Goal: Task Accomplishment & Management: Manage account settings

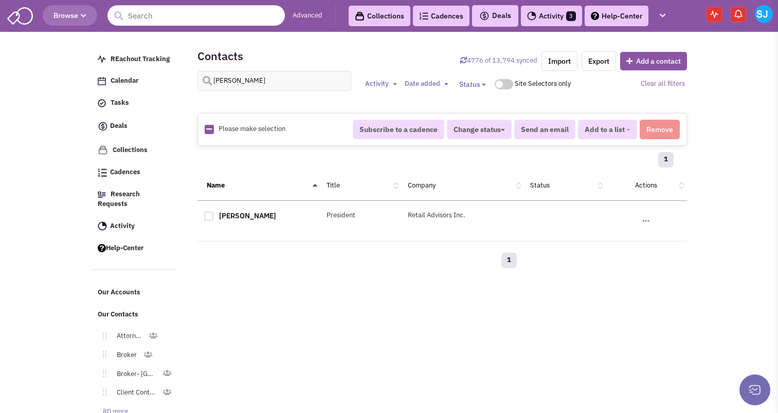
select select
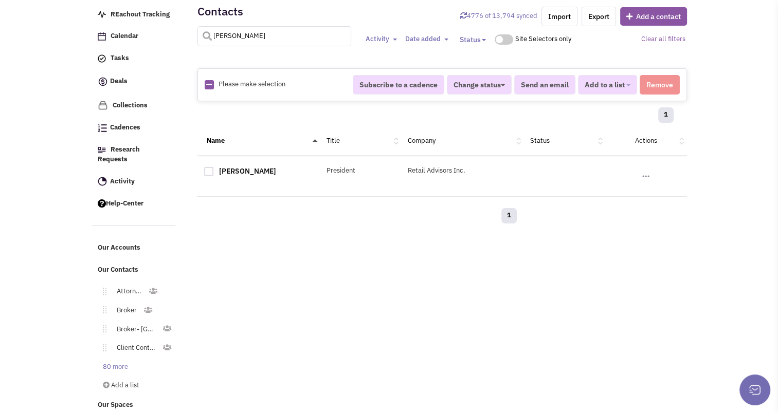
click at [294, 42] on input "[PERSON_NAME]" at bounding box center [274, 36] width 154 height 20
type input "tourso"
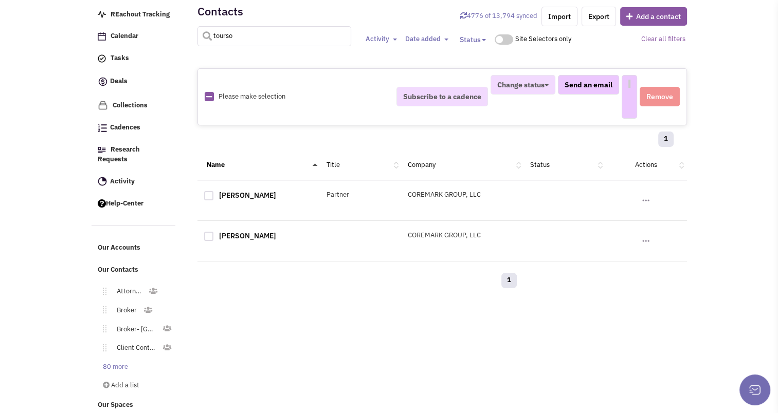
select select
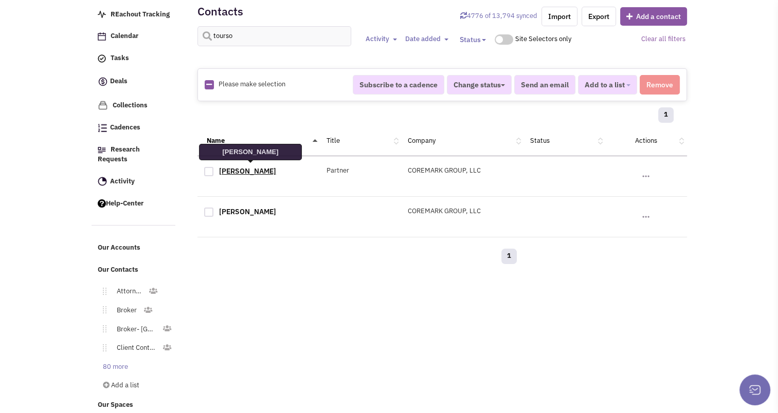
click at [250, 167] on link "[PERSON_NAME]" at bounding box center [247, 171] width 57 height 9
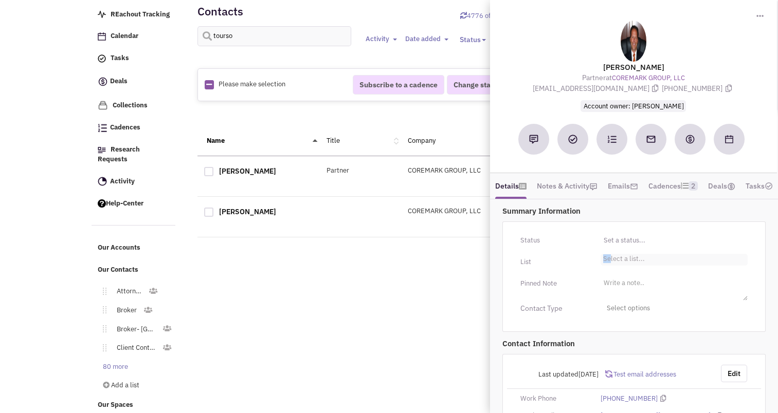
drag, startPoint x: 598, startPoint y: 269, endPoint x: 610, endPoint y: 272, distance: 12.1
click at [610, 266] on div "Select a list... Select a list..." at bounding box center [674, 260] width 160 height 12
click at [610, 262] on li "Select a list..." at bounding box center [622, 258] width 44 height 8
click at [0, 0] on select "Select a list..." at bounding box center [0, 0] width 0 height 0
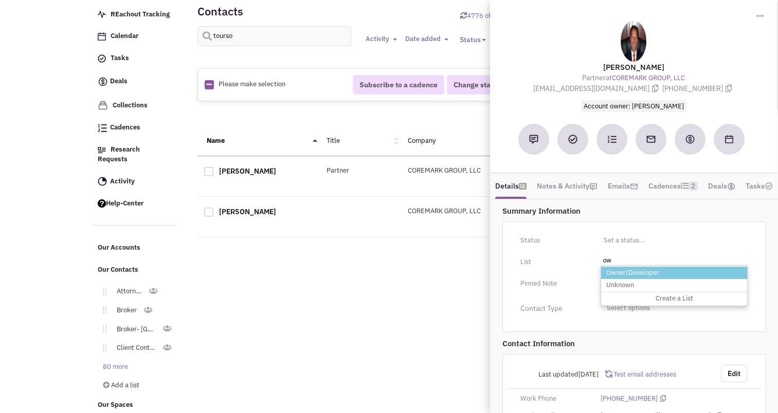
type input "ow"
click at [627, 280] on li "Owner/Developer" at bounding box center [674, 273] width 146 height 13
click at [0, 0] on select "Select a list..." at bounding box center [0, 0] width 0 height 0
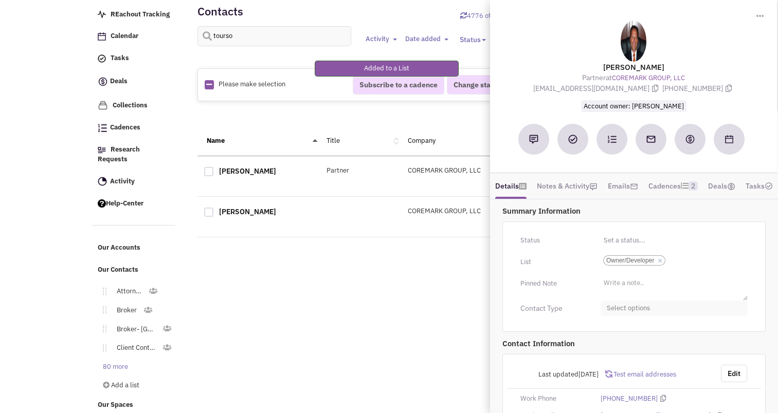
click at [635, 317] on span "Select options" at bounding box center [673, 309] width 147 height 16
click at [608, 374] on div at bounding box center [610, 369] width 9 height 9
checkbox input "true"
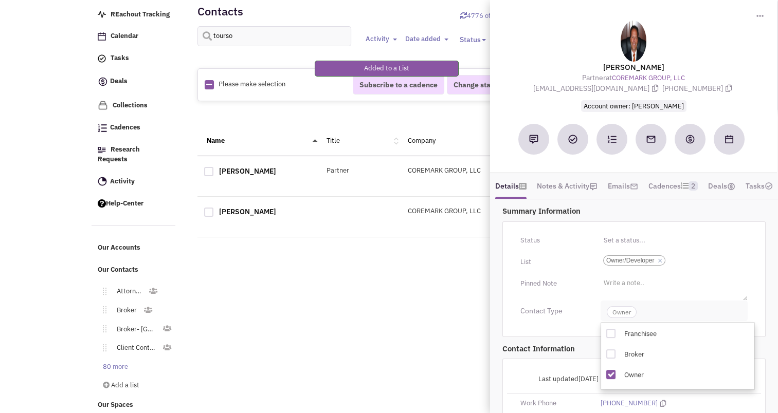
click at [623, 318] on span "Owner" at bounding box center [621, 312] width 30 height 12
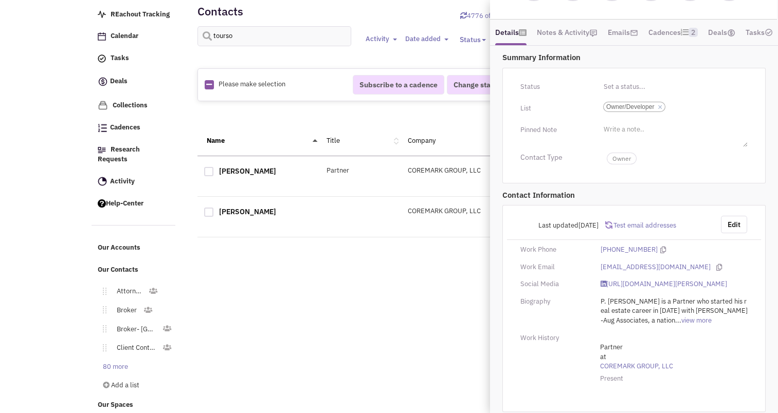
scroll to position [181, 0]
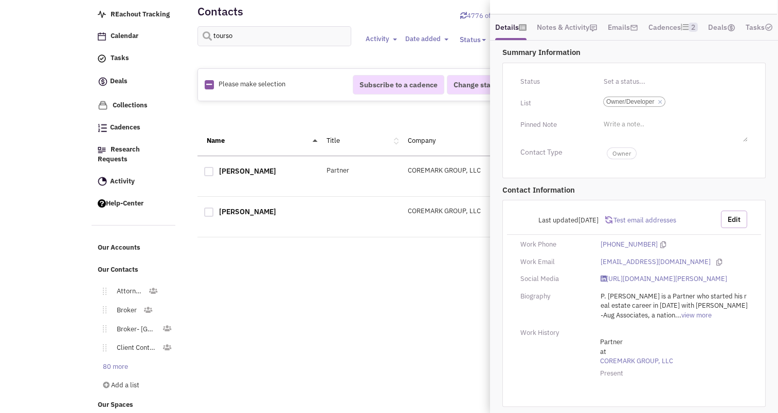
click at [737, 212] on button "Edit" at bounding box center [734, 219] width 26 height 17
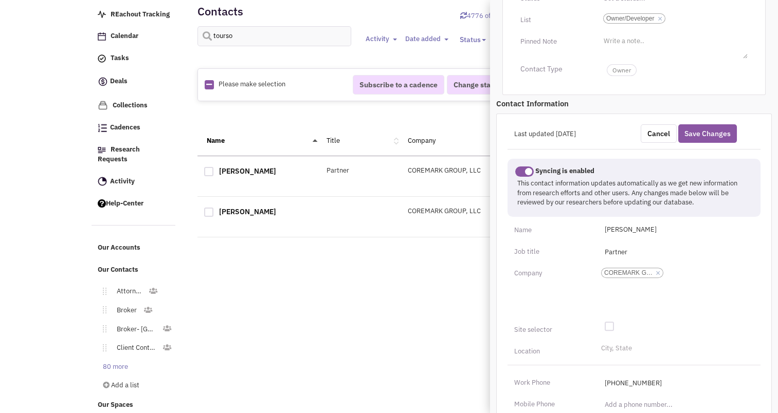
scroll to position [245, 0]
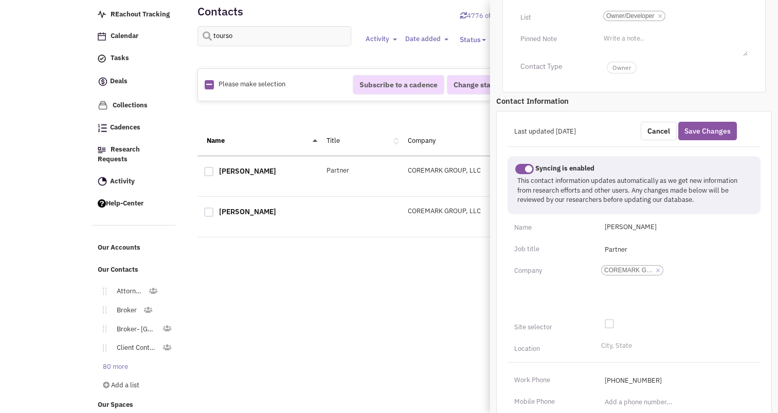
click at [610, 328] on div at bounding box center [608, 323] width 9 height 9
click at [614, 328] on input "checkbox" at bounding box center [617, 324] width 7 height 7
checkbox input "true"
click at [621, 353] on div "Last updated [DATE] Cancel Save Changes Syncing is enabled This contact informa…" at bounding box center [633, 364] width 275 height 507
click at [618, 348] on li "City, State" at bounding box center [614, 345] width 33 height 8
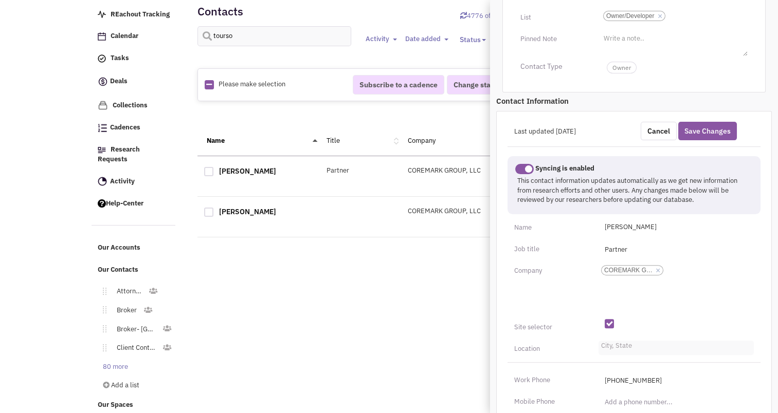
click at [0, 0] on select "City, State" at bounding box center [0, 0] width 0 height 0
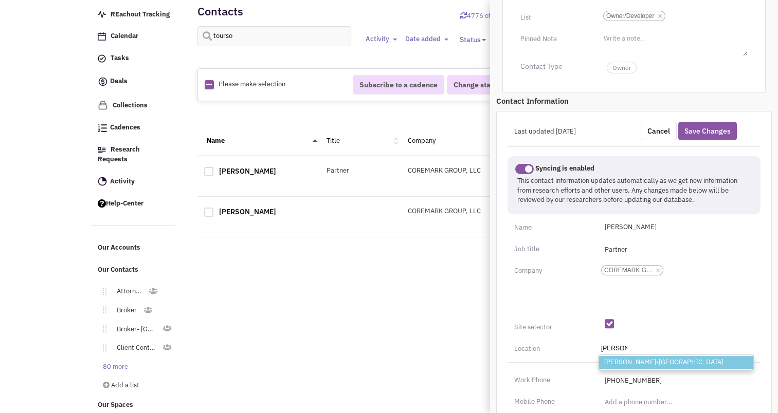
type input "[PERSON_NAME]"
click at [622, 369] on li "[PERSON_NAME]-[GEOGRAPHIC_DATA]" at bounding box center [676, 362] width 154 height 13
click at [0, 0] on select "City, State [PERSON_NAME] [PERSON_NAME]-[GEOGRAPHIC_DATA]" at bounding box center [0, 0] width 0 height 0
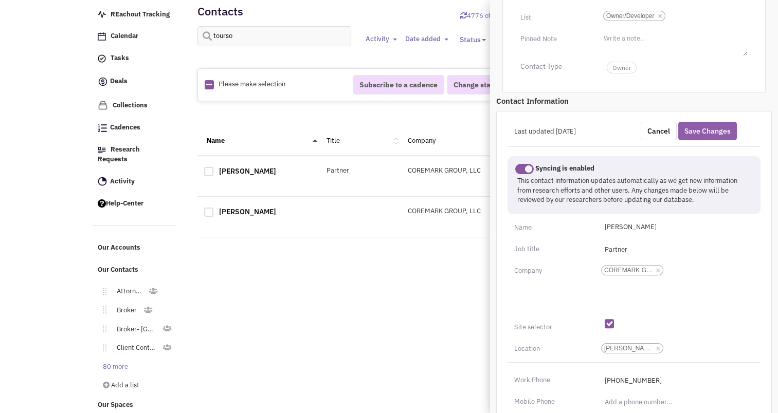
click at [711, 140] on button "Save Changes" at bounding box center [707, 131] width 59 height 19
click at [719, 140] on button "Save Changes" at bounding box center [707, 131] width 59 height 19
click at [698, 140] on button "Save Changes" at bounding box center [707, 131] width 59 height 19
click at [341, 126] on div "Name Title Company Status Actions" at bounding box center [441, 141] width 489 height 30
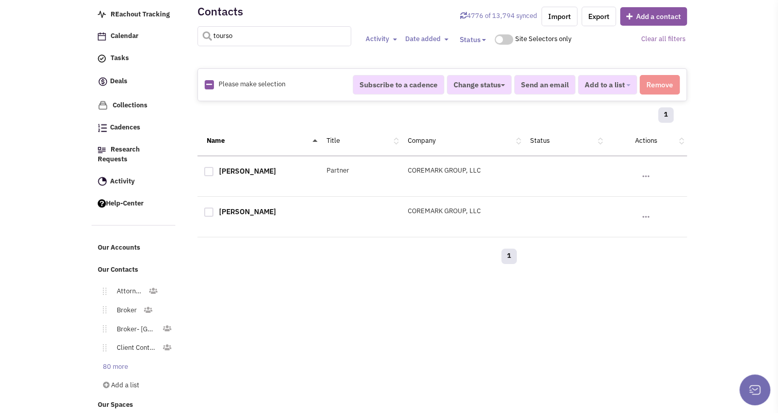
click at [244, 36] on input "tourso" at bounding box center [274, 36] width 154 height 20
type input "[PERSON_NAME]"
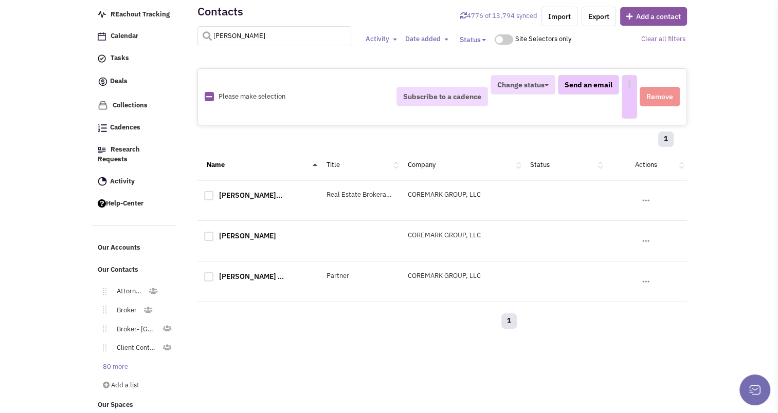
select select
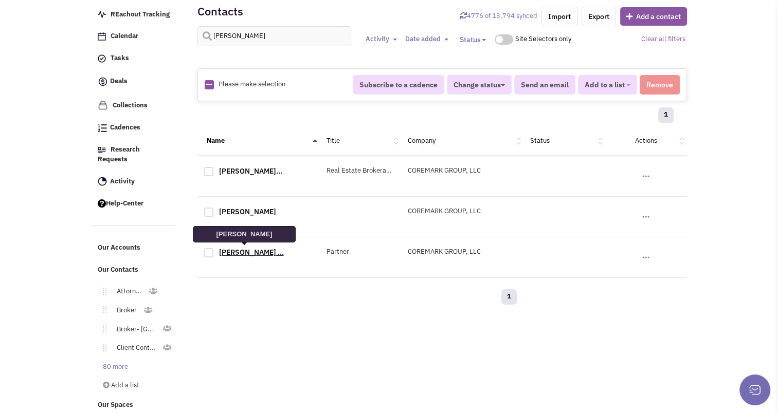
click at [244, 248] on link "[PERSON_NAME] ..." at bounding box center [251, 252] width 65 height 9
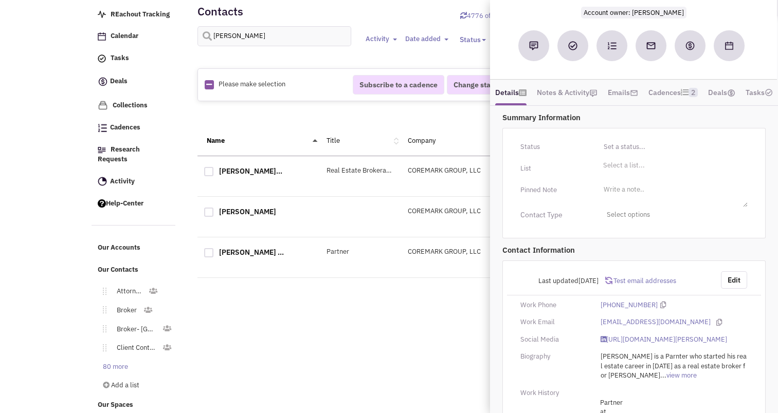
scroll to position [94, 0]
click at [620, 168] on li "Select a list..." at bounding box center [622, 164] width 44 height 8
click at [0, 0] on select "Select a list..." at bounding box center [0, 0] width 0 height 0
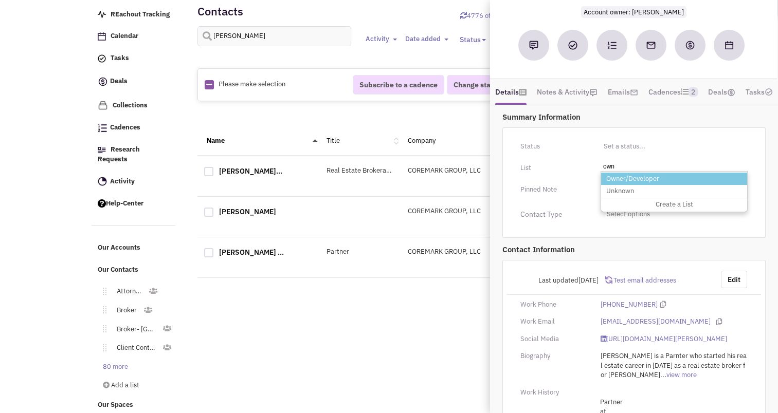
type input "own"
click at [627, 186] on li "Owner/Developer" at bounding box center [674, 179] width 146 height 13
click at [0, 0] on select "Select a list..." at bounding box center [0, 0] width 0 height 0
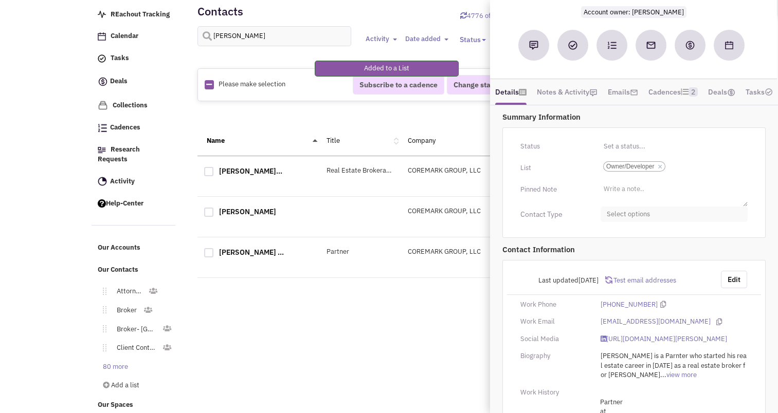
click at [634, 223] on span "Select options" at bounding box center [673, 215] width 147 height 16
click at [610, 288] on link "Owner" at bounding box center [674, 277] width 146 height 21
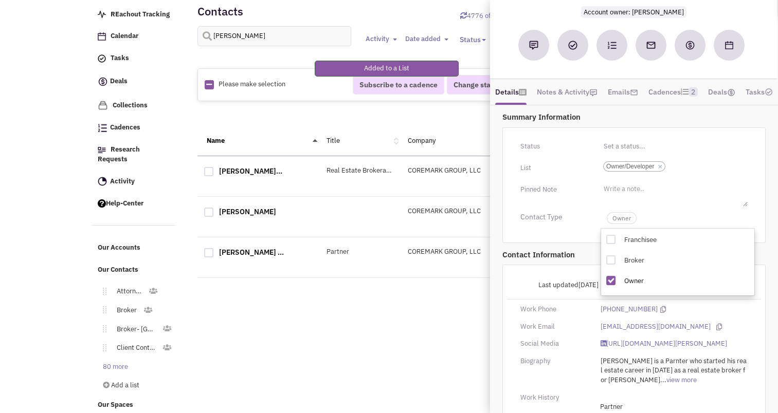
click at [610, 285] on div at bounding box center [610, 280] width 9 height 9
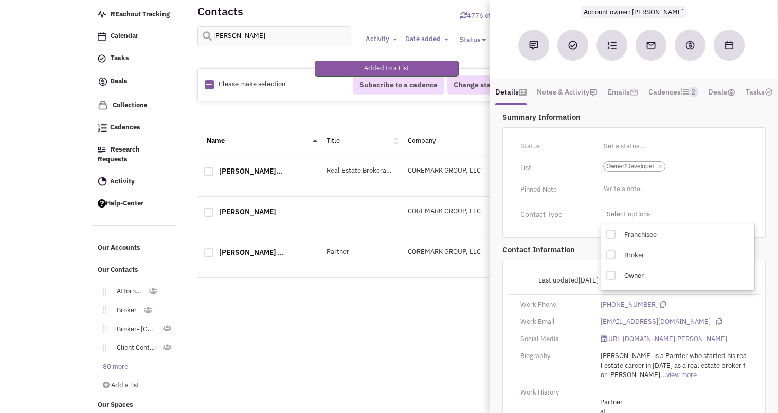
click at [610, 280] on div at bounding box center [610, 275] width 9 height 9
checkbox input "true"
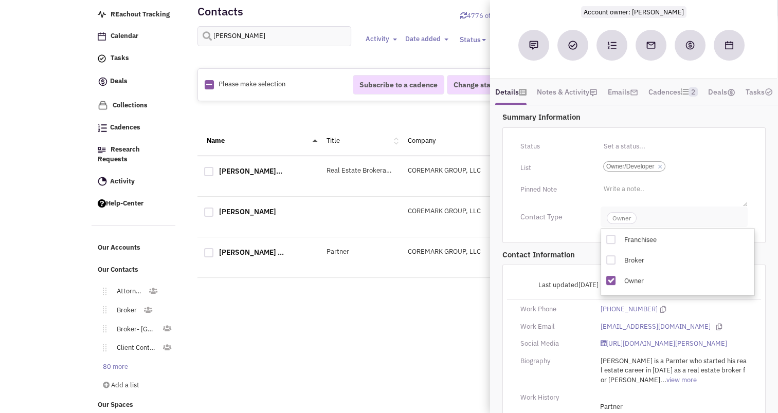
click at [621, 224] on span "Owner" at bounding box center [621, 218] width 30 height 12
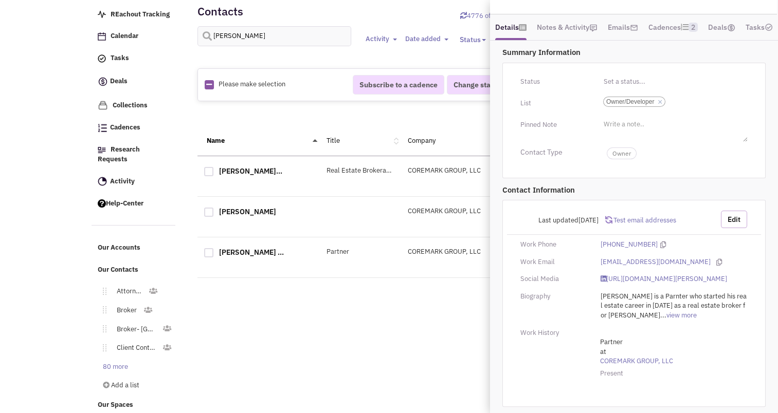
click at [734, 214] on button "Edit" at bounding box center [734, 219] width 26 height 17
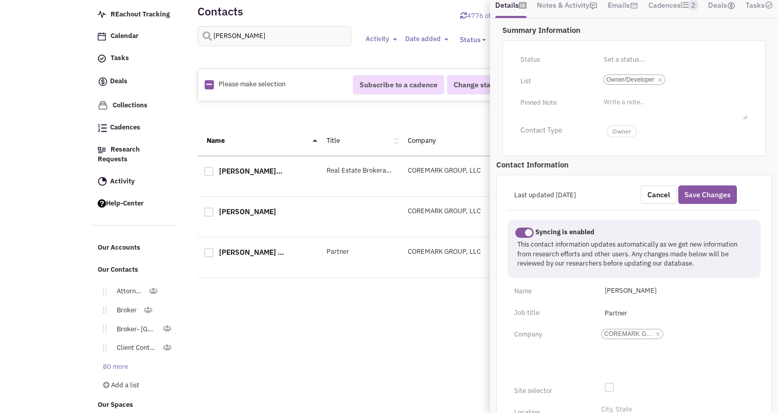
scroll to position [267, 0]
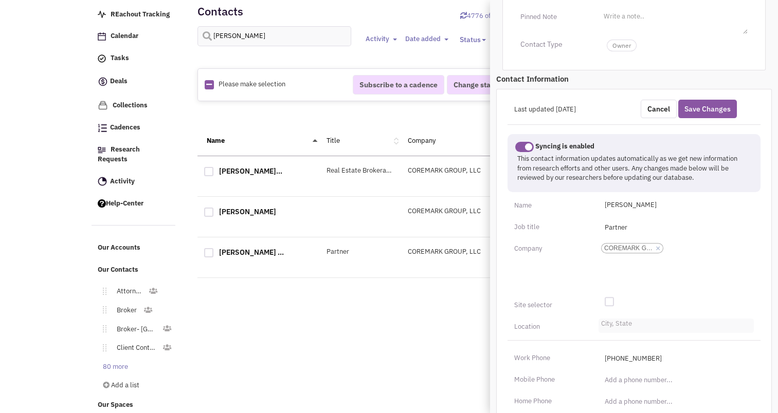
click at [611, 326] on li "City, State" at bounding box center [614, 323] width 33 height 8
click at [0, 0] on select "City, State" at bounding box center [0, 0] width 0 height 0
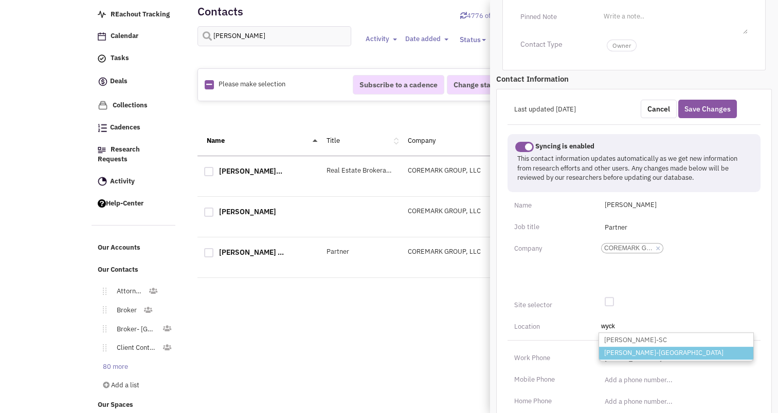
type input "wyck"
click at [633, 360] on li "[PERSON_NAME]-[GEOGRAPHIC_DATA]" at bounding box center [676, 353] width 154 height 13
click at [0, 0] on select "City, State [PERSON_NAME]-SC [PERSON_NAME]-[GEOGRAPHIC_DATA]" at bounding box center [0, 0] width 0 height 0
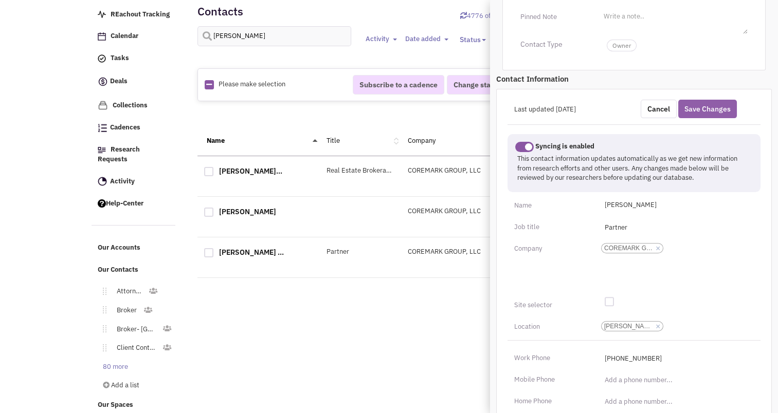
click at [697, 118] on button "Save Changes" at bounding box center [707, 109] width 59 height 19
click at [243, 170] on link "[PERSON_NAME]..." at bounding box center [250, 171] width 63 height 9
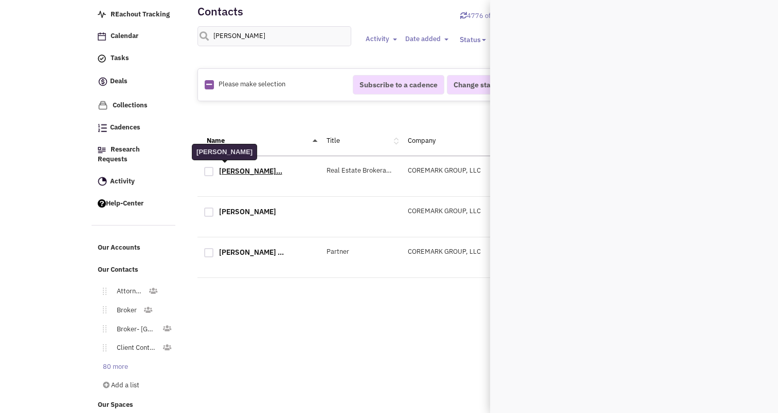
scroll to position [0, 0]
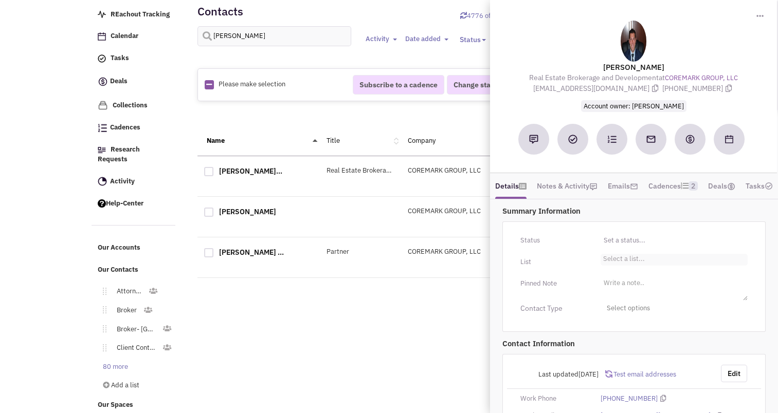
click at [614, 262] on li "Select a list..." at bounding box center [622, 258] width 44 height 8
click at [0, 0] on select "Select a list..." at bounding box center [0, 0] width 0 height 0
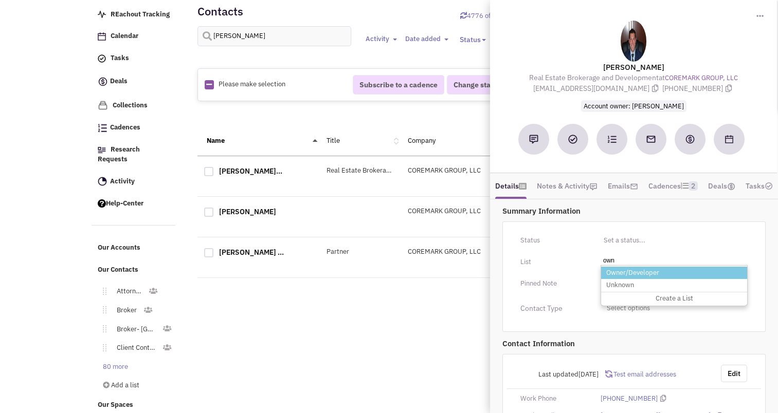
type input "own"
click at [631, 280] on li "Owner/Developer" at bounding box center [674, 273] width 146 height 13
click at [0, 0] on select "Select a list..." at bounding box center [0, 0] width 0 height 0
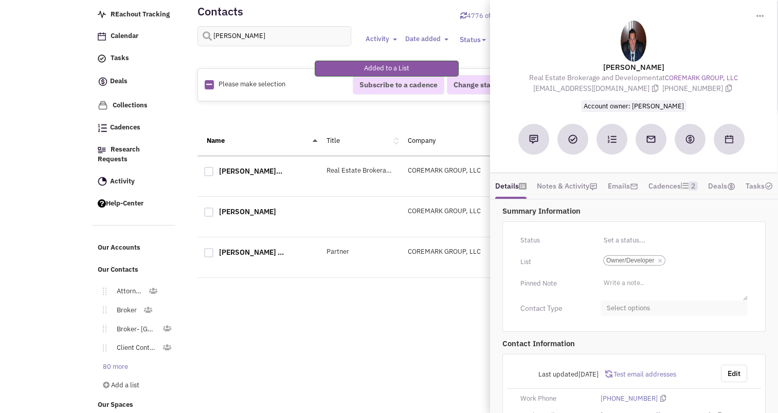
click at [629, 317] on span "Select options" at bounding box center [673, 309] width 147 height 16
click at [608, 382] on link "Owner" at bounding box center [674, 371] width 146 height 21
checkbox input "true"
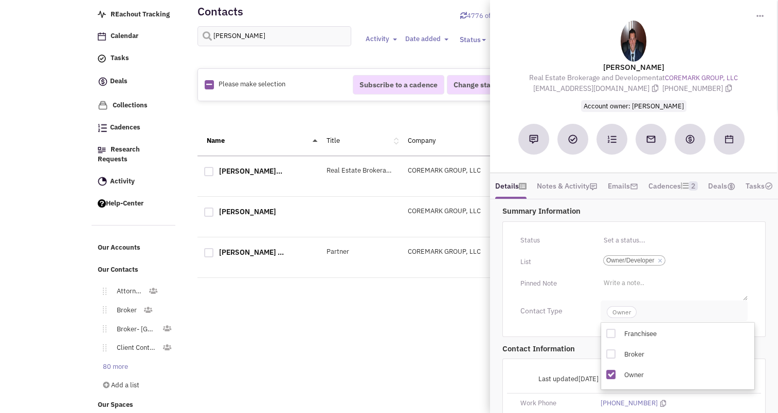
click at [624, 318] on span "Owner" at bounding box center [621, 312] width 30 height 12
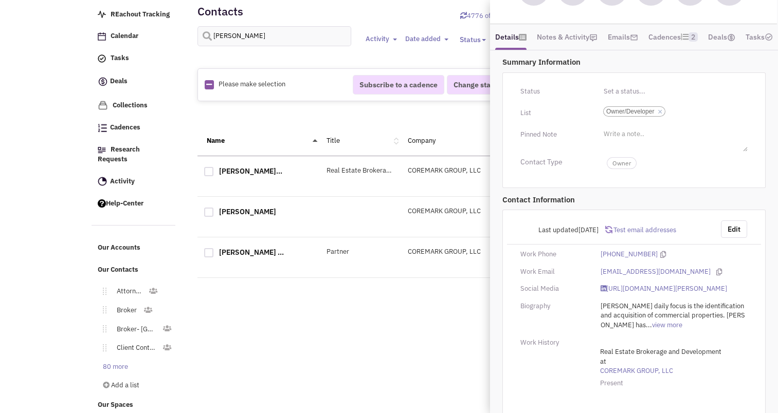
scroll to position [181, 0]
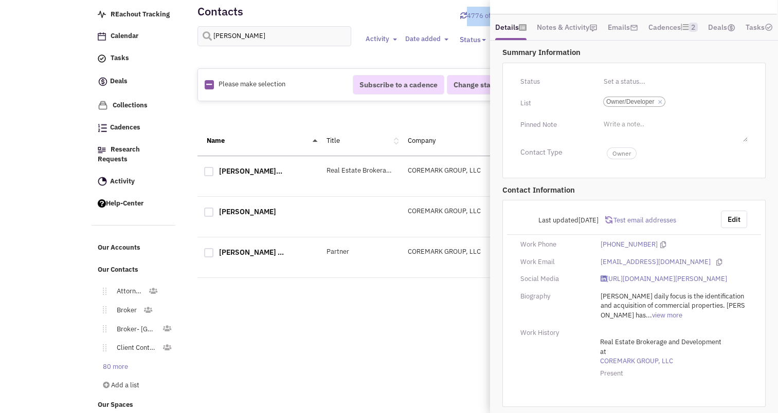
drag, startPoint x: 265, startPoint y: 24, endPoint x: 248, endPoint y: 29, distance: 18.4
click at [248, 29] on div "Contacts 4776 of 13,794 synced Import Export Add a contact [GEOGRAPHIC_DATA] Ac…" at bounding box center [441, 27] width 489 height 62
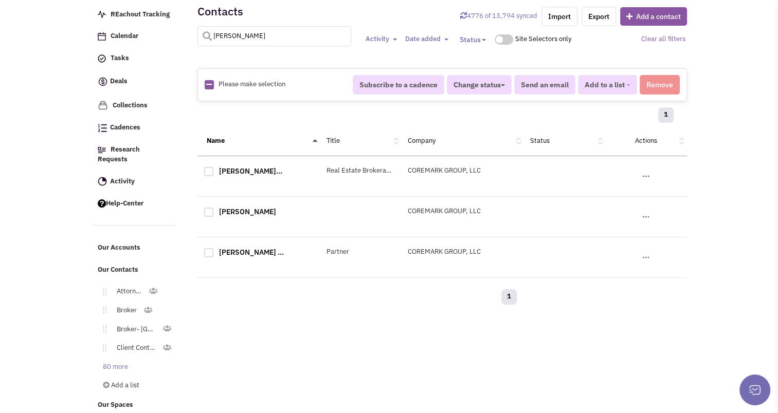
click at [248, 29] on input "[PERSON_NAME]" at bounding box center [274, 36] width 154 height 20
type input "[PERSON_NAME]"
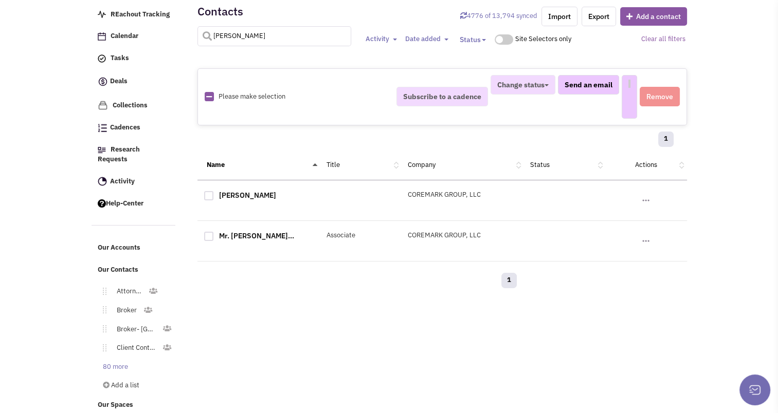
select select
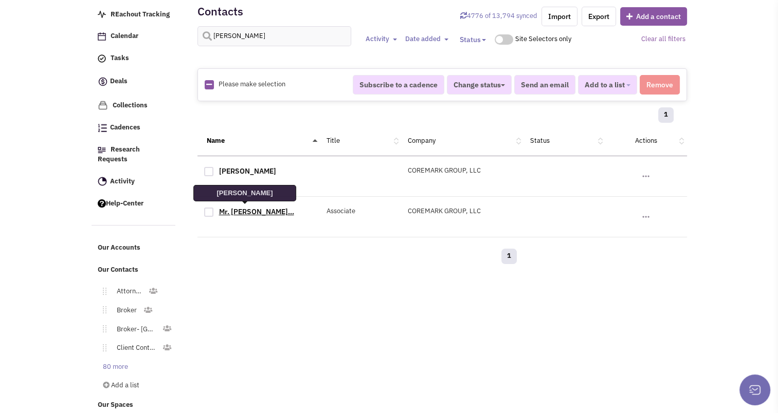
click at [236, 212] on link "Mr. [PERSON_NAME]..." at bounding box center [256, 211] width 75 height 9
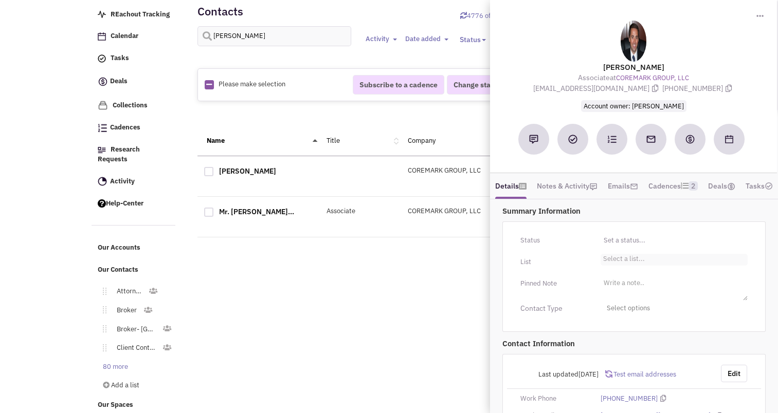
click at [623, 262] on li "Select a list..." at bounding box center [622, 258] width 44 height 8
click at [0, 0] on select "Select a list..." at bounding box center [0, 0] width 0 height 0
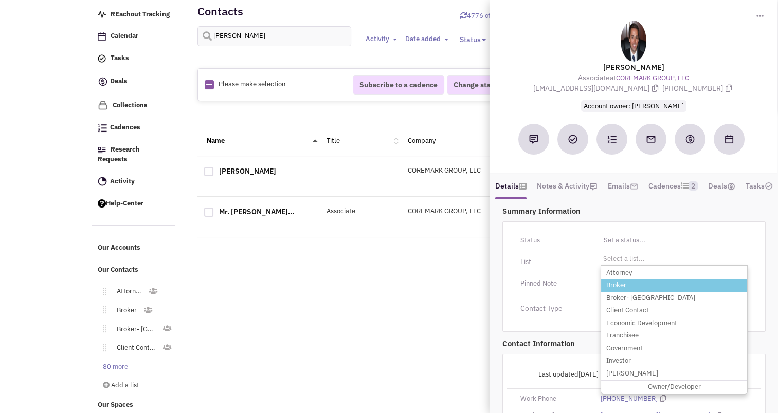
click at [619, 292] on li "Broker" at bounding box center [674, 285] width 146 height 13
click at [0, 0] on select "Select a list..." at bounding box center [0, 0] width 0 height 0
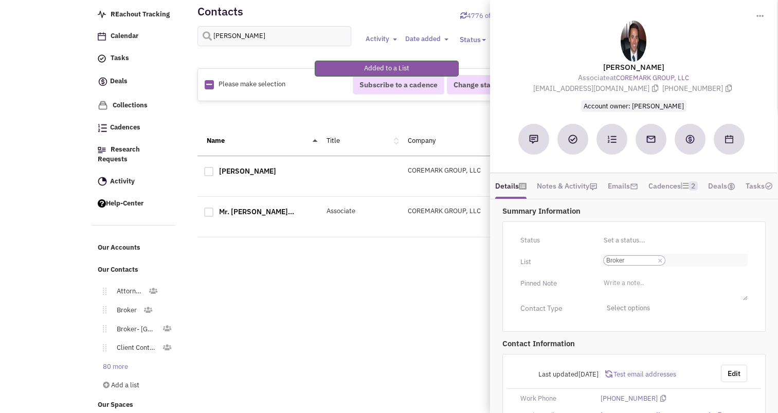
click at [662, 266] on li "× Broker" at bounding box center [634, 260] width 62 height 10
click at [0, 0] on select "Select a list... Broker" at bounding box center [0, 0] width 0 height 0
click at [661, 266] on link "×" at bounding box center [659, 260] width 5 height 9
click at [0, 0] on select "Select a list... Broker" at bounding box center [0, 0] width 0 height 0
click at [633, 262] on li "Select a list..." at bounding box center [622, 258] width 44 height 8
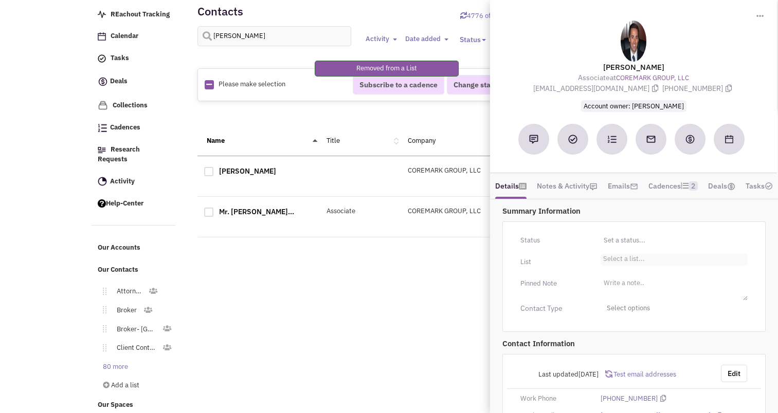
click at [0, 0] on select "Select a list..." at bounding box center [0, 0] width 0 height 0
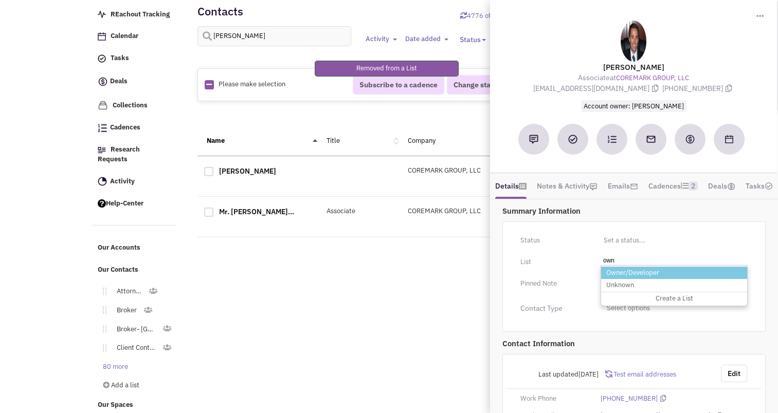
type input "own"
click at [633, 280] on li "Owner/Developer" at bounding box center [674, 273] width 146 height 13
click at [0, 0] on select "Select a list..." at bounding box center [0, 0] width 0 height 0
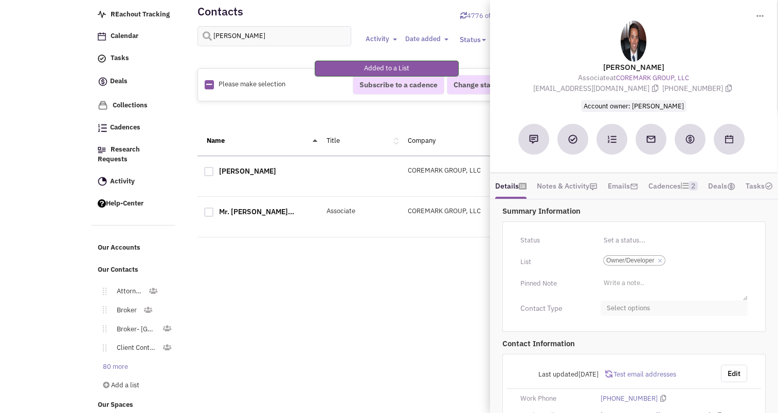
click at [639, 317] on span "Select options" at bounding box center [673, 309] width 147 height 16
click at [613, 374] on div at bounding box center [610, 369] width 9 height 9
checkbox input "true"
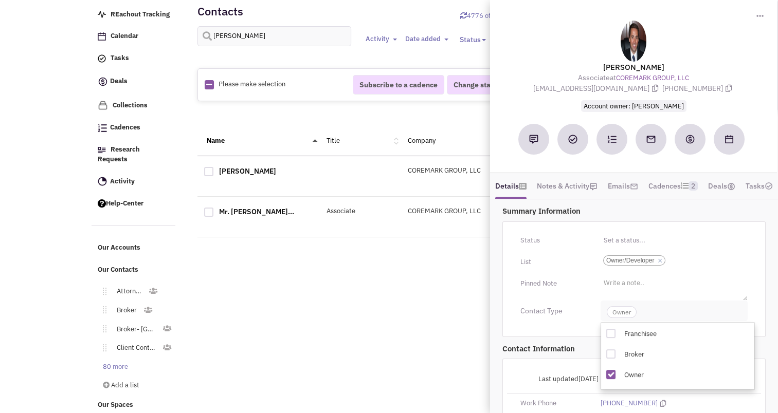
click at [620, 318] on span "Owner" at bounding box center [621, 312] width 30 height 12
click at [249, 38] on input "[PERSON_NAME]" at bounding box center [274, 36] width 154 height 20
type input "[PERSON_NAME]"
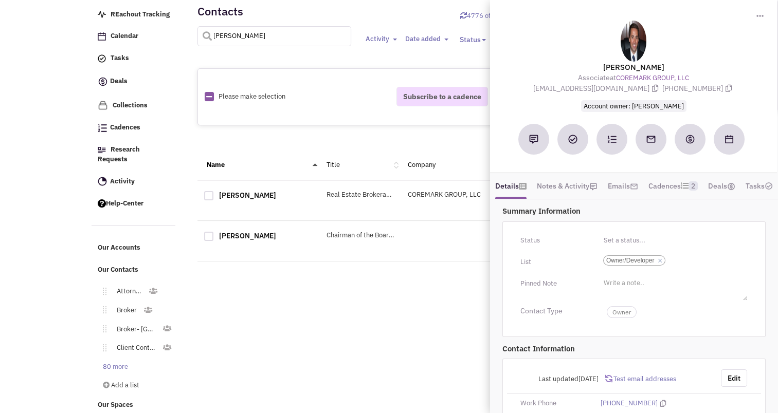
select select
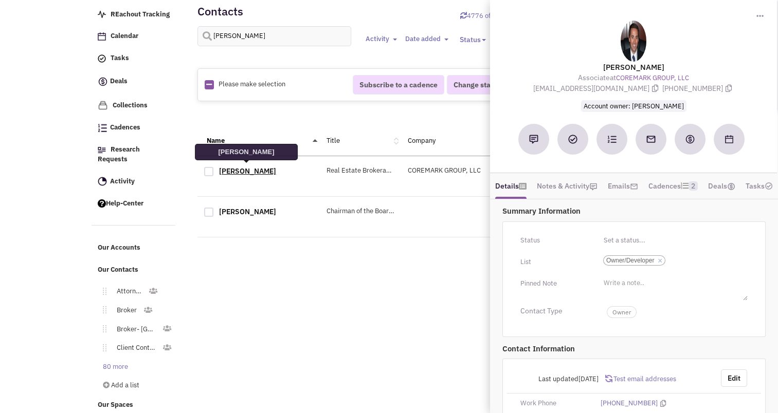
click at [249, 171] on link "[PERSON_NAME]" at bounding box center [247, 171] width 57 height 9
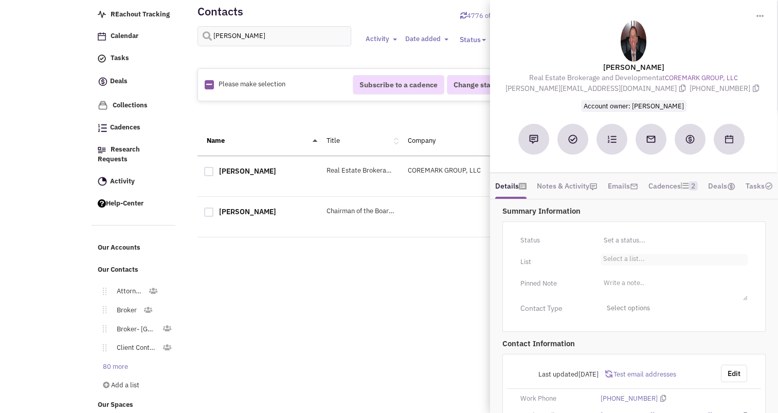
click at [618, 262] on li "Select a list..." at bounding box center [622, 258] width 44 height 8
click at [0, 0] on select "Select a list..." at bounding box center [0, 0] width 0 height 0
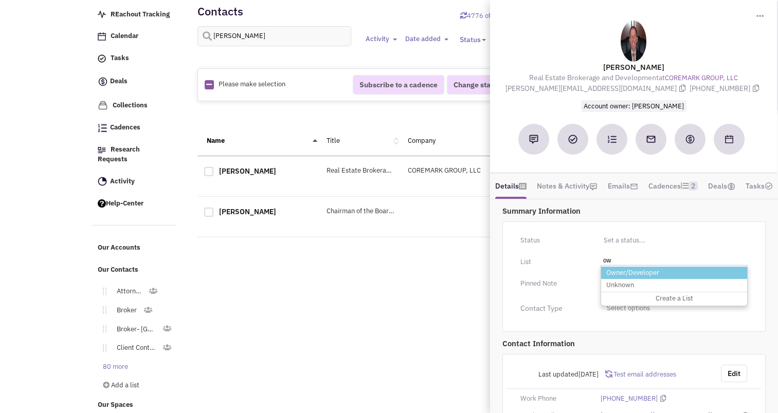
type input "ow"
click at [621, 280] on li "Owner/Developer" at bounding box center [674, 273] width 146 height 13
click at [0, 0] on select "Select a list..." at bounding box center [0, 0] width 0 height 0
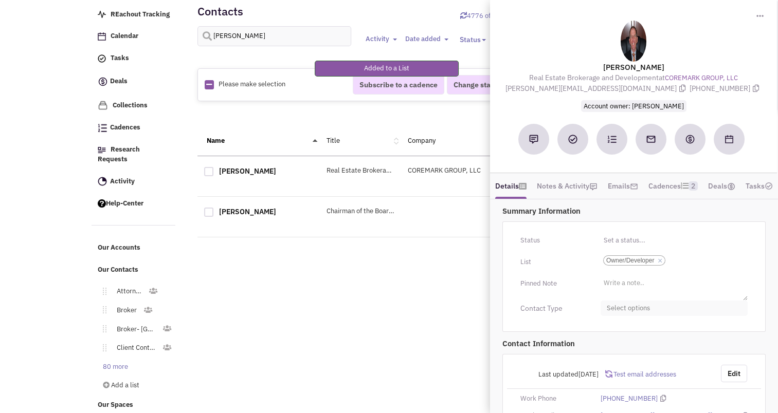
click at [630, 317] on span "Select options" at bounding box center [673, 309] width 147 height 16
click at [608, 374] on div at bounding box center [610, 369] width 9 height 9
checkbox input "true"
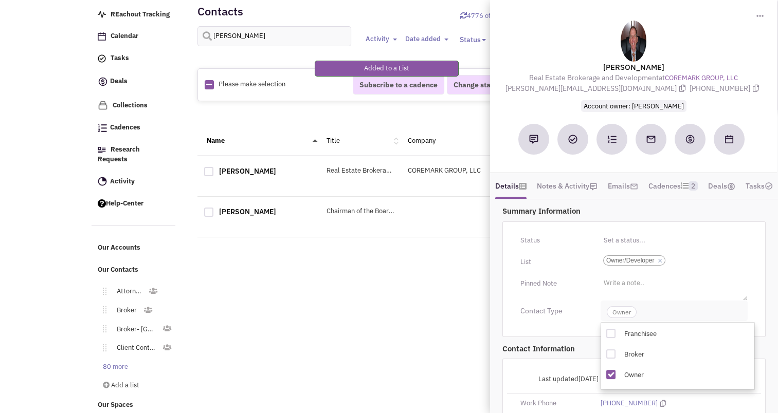
click at [621, 318] on span "Owner" at bounding box center [621, 312] width 30 height 12
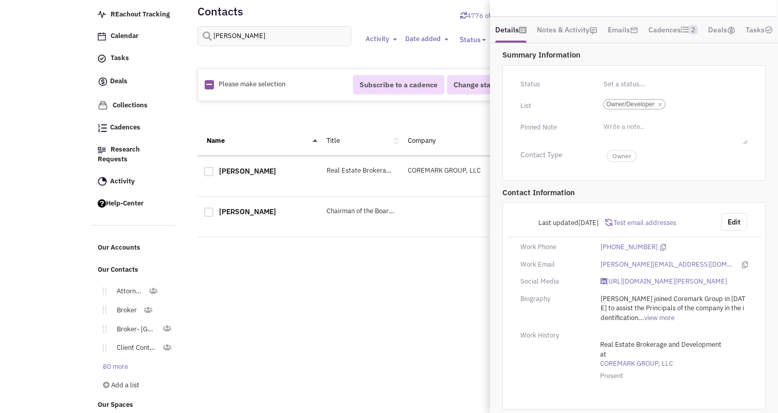
scroll to position [181, 0]
click at [434, 342] on div "Retailsphere Support Message Send REachout Tracking Calendar Tasks Completed Ta…" at bounding box center [388, 203] width 599 height 427
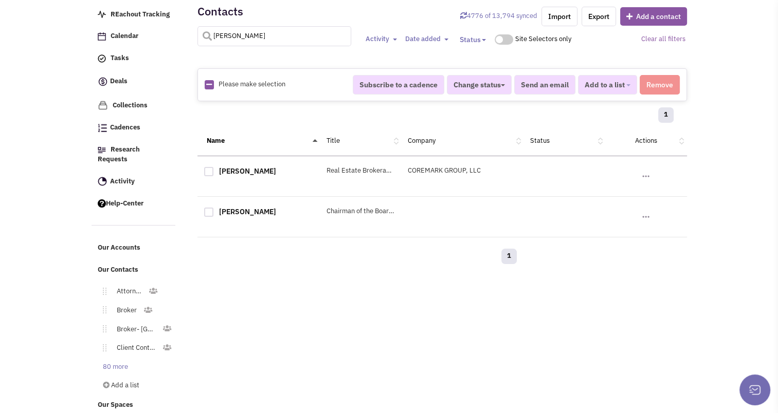
click at [232, 26] on input "[PERSON_NAME]" at bounding box center [274, 36] width 154 height 20
click at [274, 39] on input "text" at bounding box center [274, 36] width 154 height 20
type input "star"
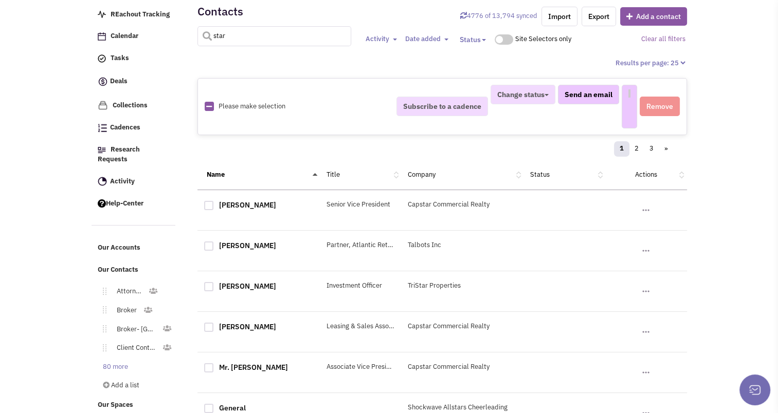
select select
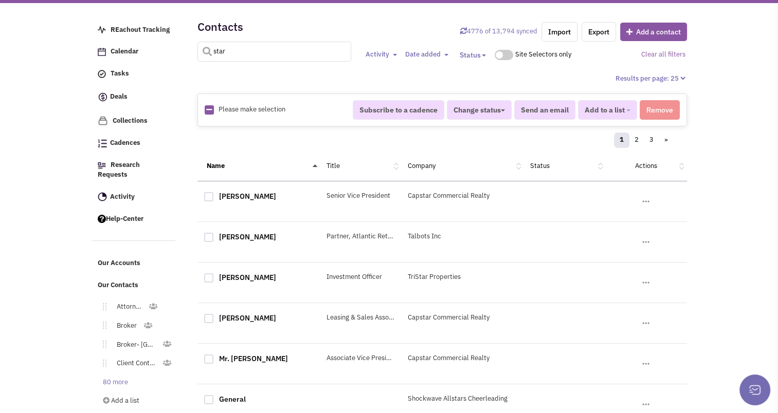
scroll to position [0, 0]
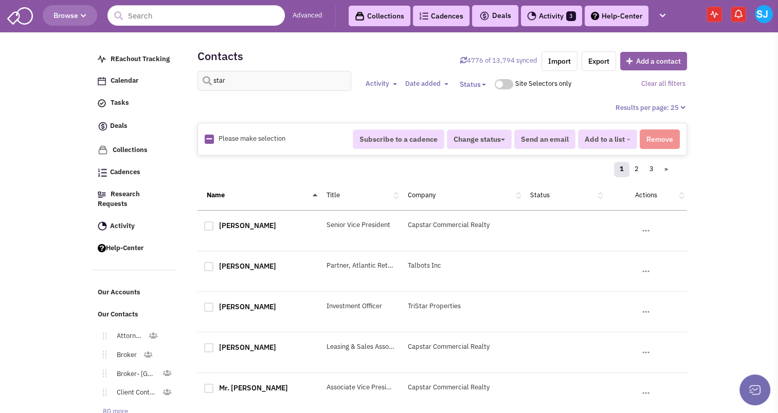
click at [650, 58] on button "Add a contact" at bounding box center [653, 61] width 67 height 19
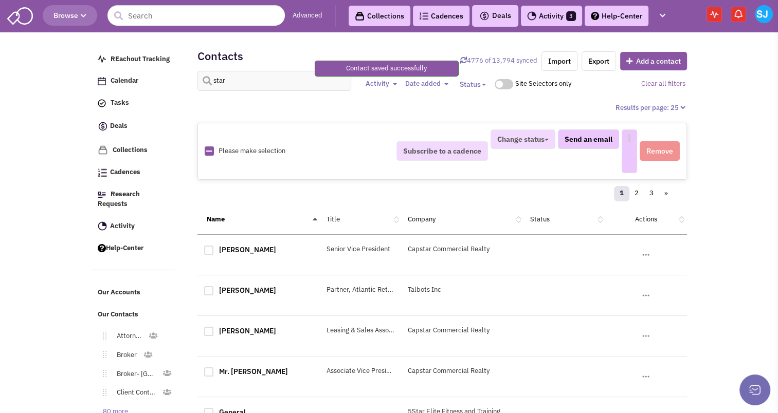
select select
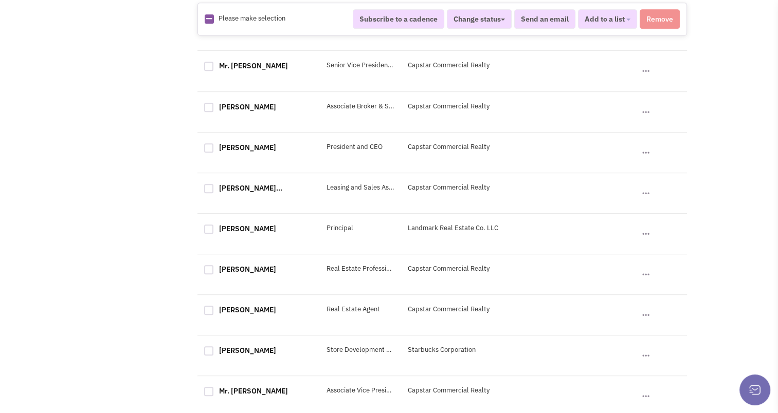
scroll to position [607, 0]
click at [225, 229] on link "[PERSON_NAME]" at bounding box center [247, 228] width 57 height 9
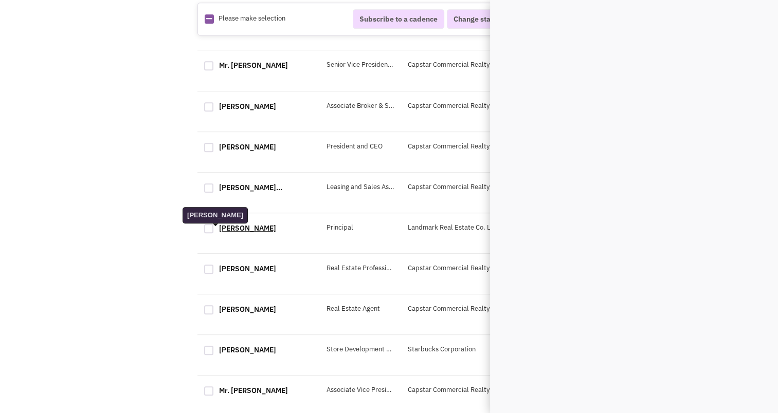
scroll to position [0, 0]
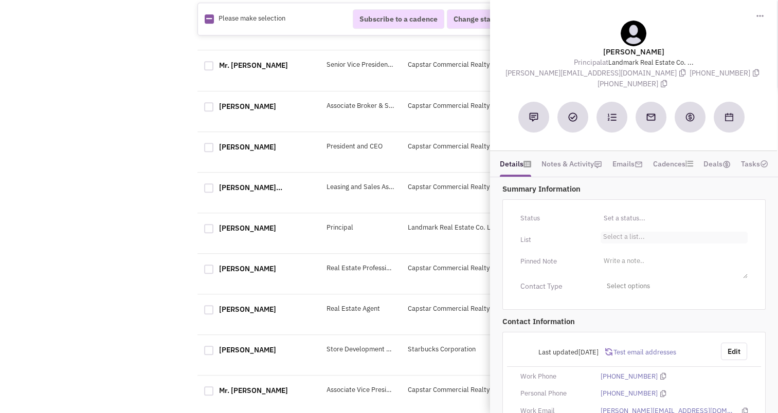
click at [651, 232] on ul "Select a list..." at bounding box center [673, 238] width 147 height 12
click at [0, 0] on select "Select a list..." at bounding box center [0, 0] width 0 height 0
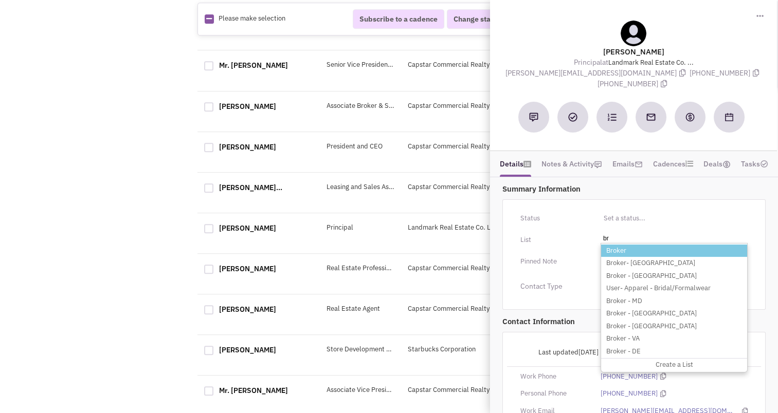
type input "br"
click at [634, 245] on li "Broker" at bounding box center [674, 251] width 146 height 13
click at [0, 0] on select "Select a list..." at bounding box center [0, 0] width 0 height 0
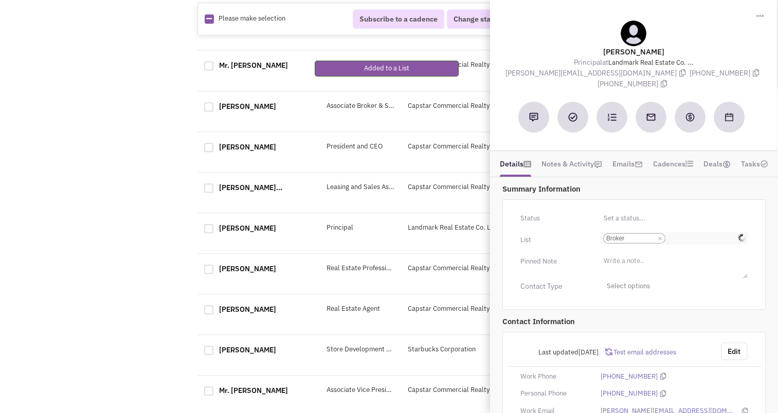
click at [690, 233] on input "Select a list... Broker Select a list... × Broker" at bounding box center [679, 238] width 23 height 10
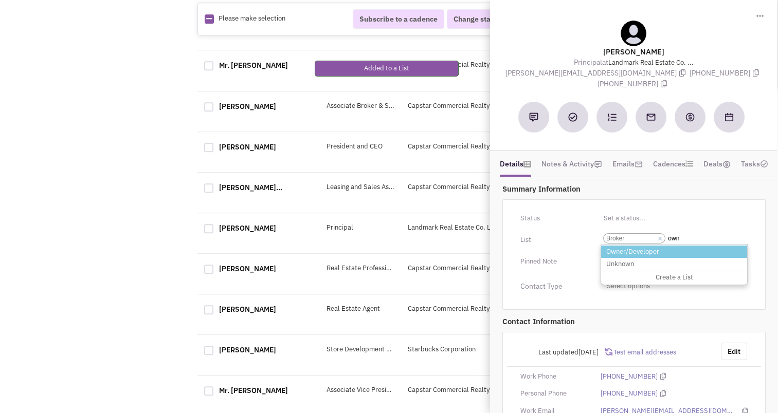
type input "own"
click at [670, 246] on li "Owner/Developer" at bounding box center [674, 252] width 146 height 13
click at [0, 0] on select "Select a list... Broker" at bounding box center [0, 0] width 0 height 0
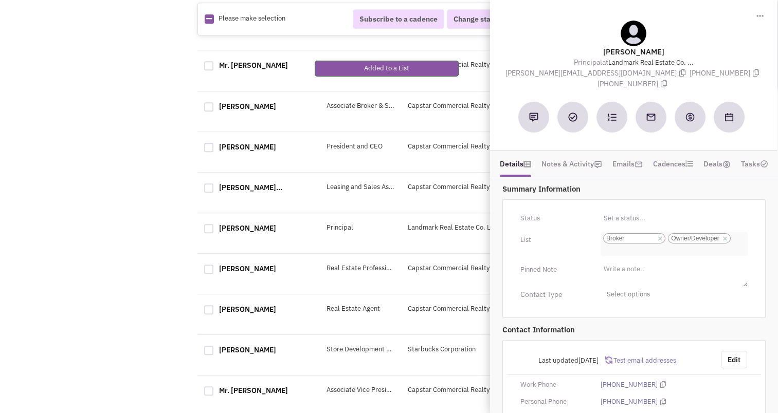
click at [677, 241] on ul "Select a list... × Broker × Owner/Developer" at bounding box center [673, 244] width 147 height 25
click at [0, 0] on select "Select a list... Broker Owner/Developer" at bounding box center [0, 0] width 0 height 0
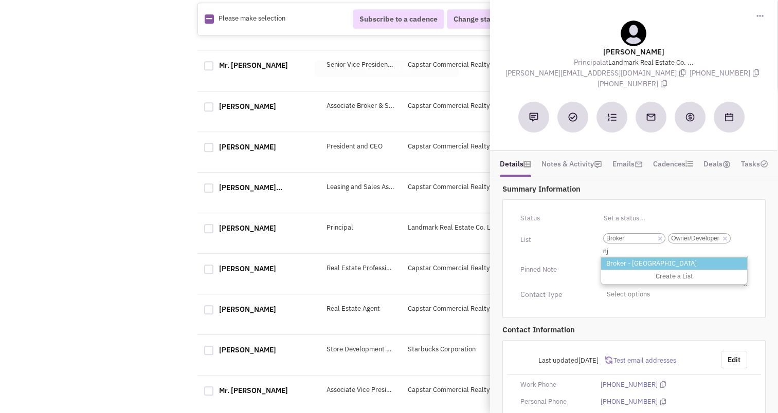
type input "nj"
click at [647, 257] on li "Broker - [GEOGRAPHIC_DATA]" at bounding box center [674, 263] width 146 height 13
click at [0, 0] on select "Select a list... Broker Owner/Developer" at bounding box center [0, 0] width 0 height 0
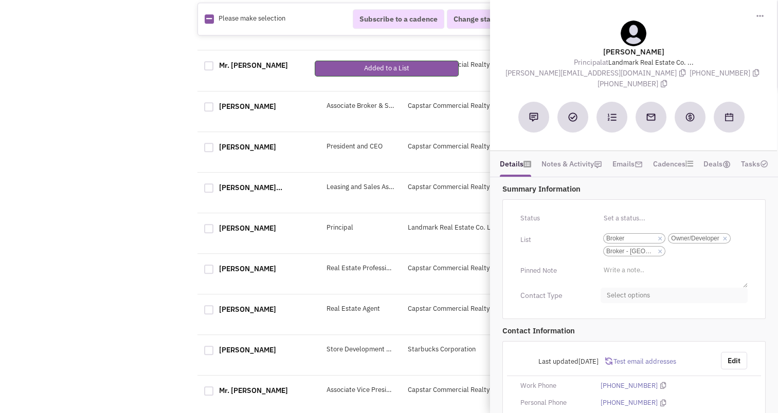
click at [622, 288] on span "Select options" at bounding box center [673, 296] width 147 height 16
click at [610, 331] on div at bounding box center [610, 335] width 9 height 9
checkbox input "true"
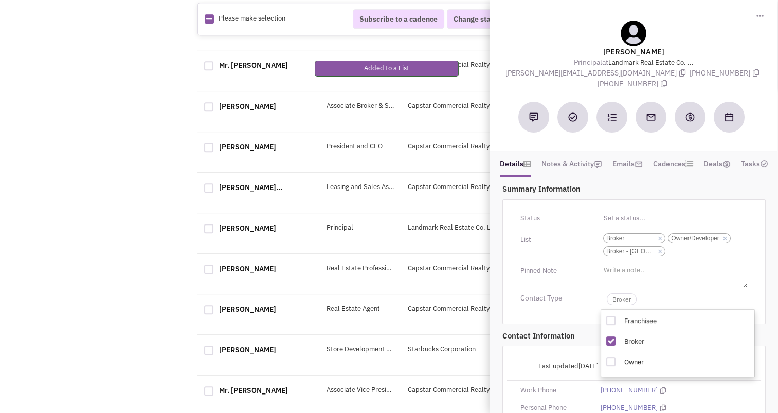
click at [608, 357] on div at bounding box center [610, 361] width 9 height 9
checkbox input "true"
click at [627, 293] on span "Broker" at bounding box center [621, 299] width 30 height 12
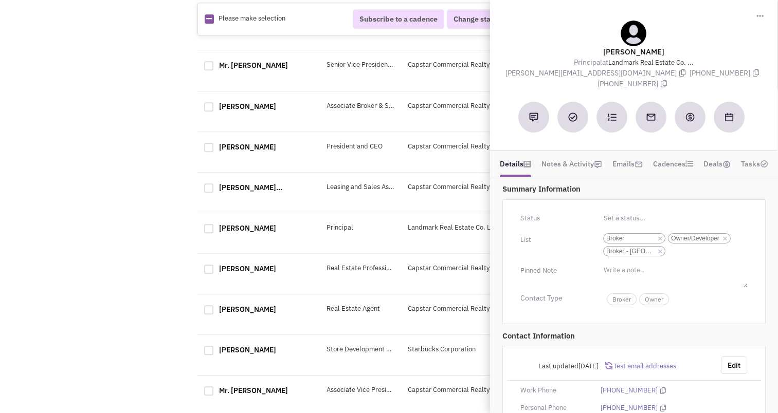
scroll to position [103, 0]
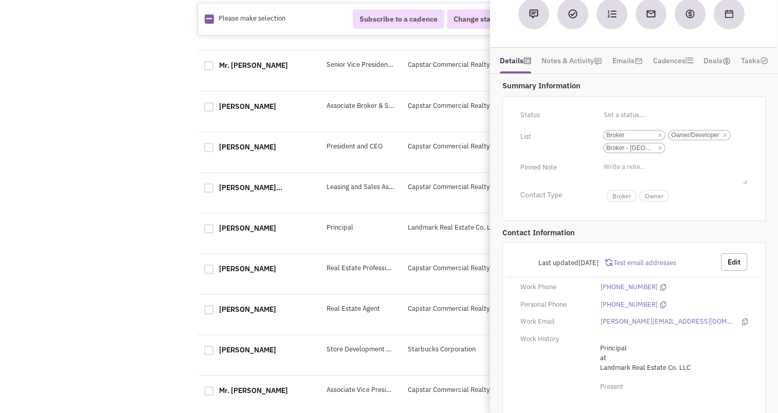
click at [727, 253] on button "Edit" at bounding box center [734, 261] width 26 height 17
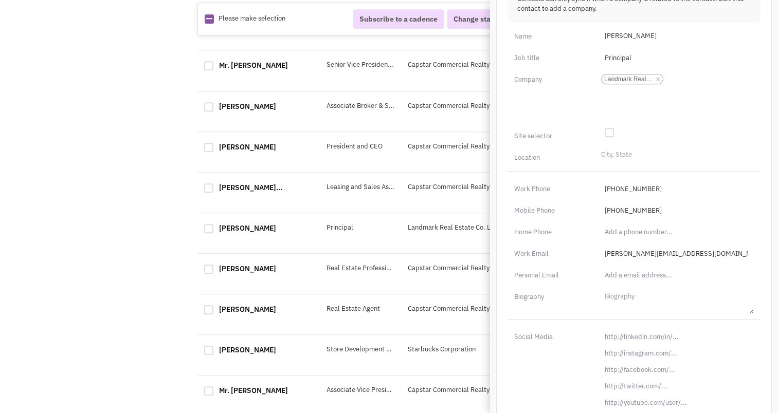
scroll to position [407, 0]
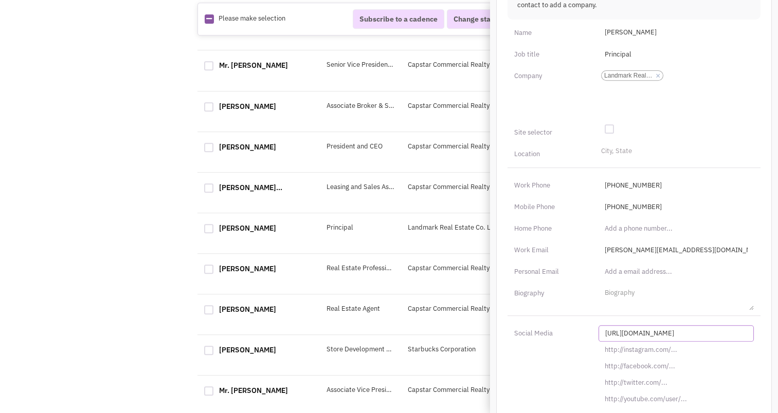
click at [629, 325] on input "[URL][DOMAIN_NAME]" at bounding box center [675, 333] width 155 height 16
paste input "s://[DOMAIN_NAME][URL][PERSON_NAME]"
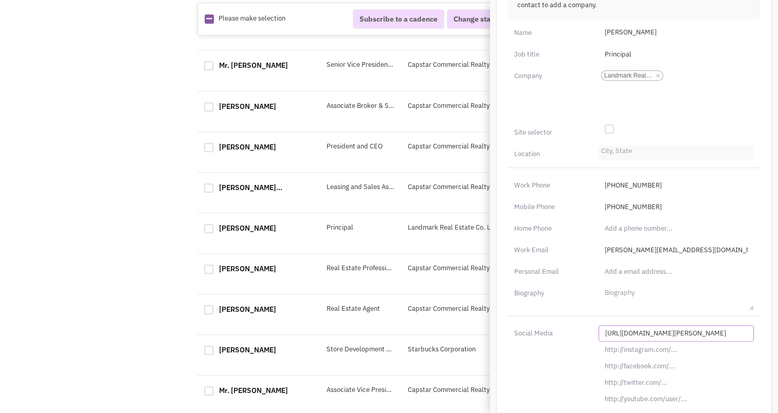
type input "[URL][DOMAIN_NAME][PERSON_NAME]"
click at [614, 149] on input "City, State" at bounding box center [612, 154] width 23 height 10
type input "wycko"
click at [619, 161] on li "[PERSON_NAME]-[GEOGRAPHIC_DATA]" at bounding box center [676, 167] width 154 height 13
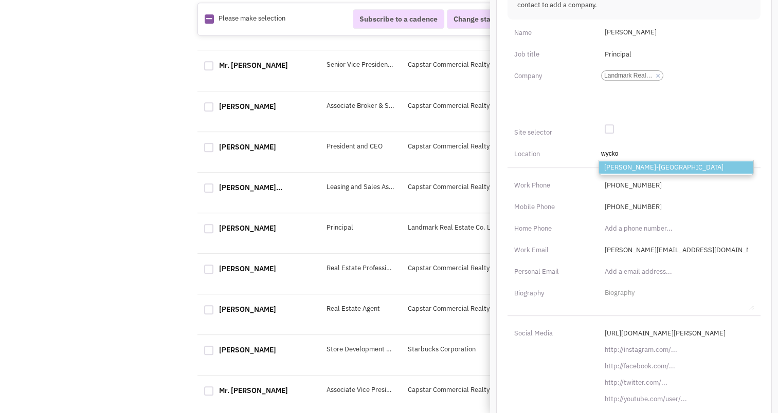
click at [0, 0] on select "City, State wycko [GEOGRAPHIC_DATA]-[GEOGRAPHIC_DATA]" at bounding box center [0, 0] width 0 height 0
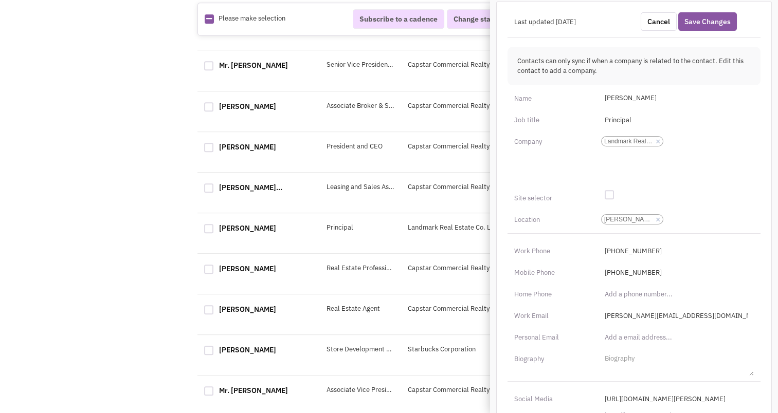
scroll to position [341, 0]
click at [607, 190] on div at bounding box center [608, 194] width 9 height 9
click at [614, 192] on input "checkbox" at bounding box center [617, 195] width 7 height 7
checkbox input "true"
click at [715, 12] on button "Save Changes" at bounding box center [707, 21] width 59 height 19
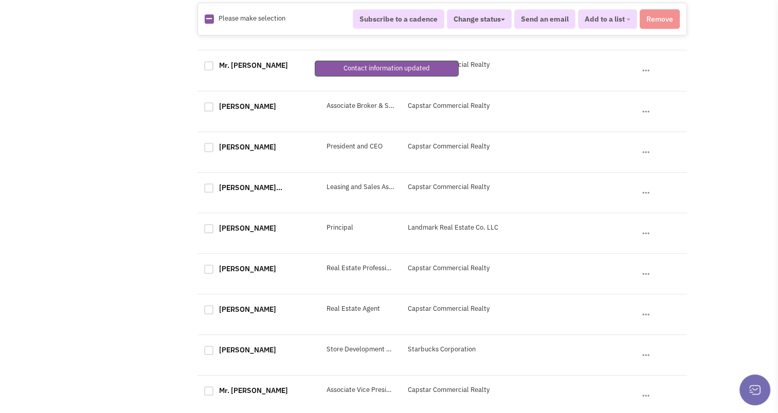
scroll to position [138, 0]
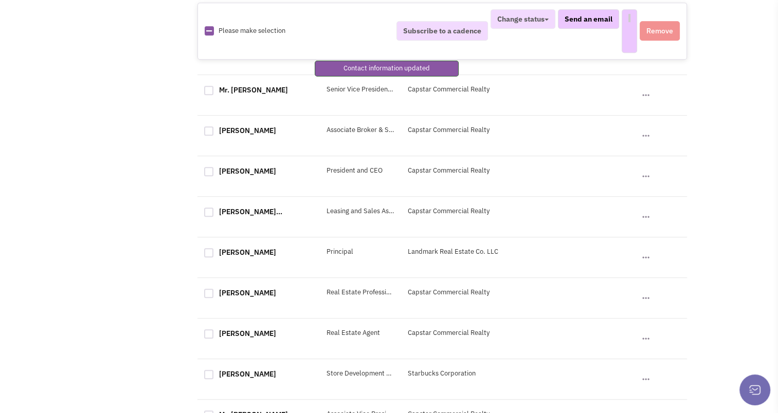
select select
